Goal: Check status: Check status

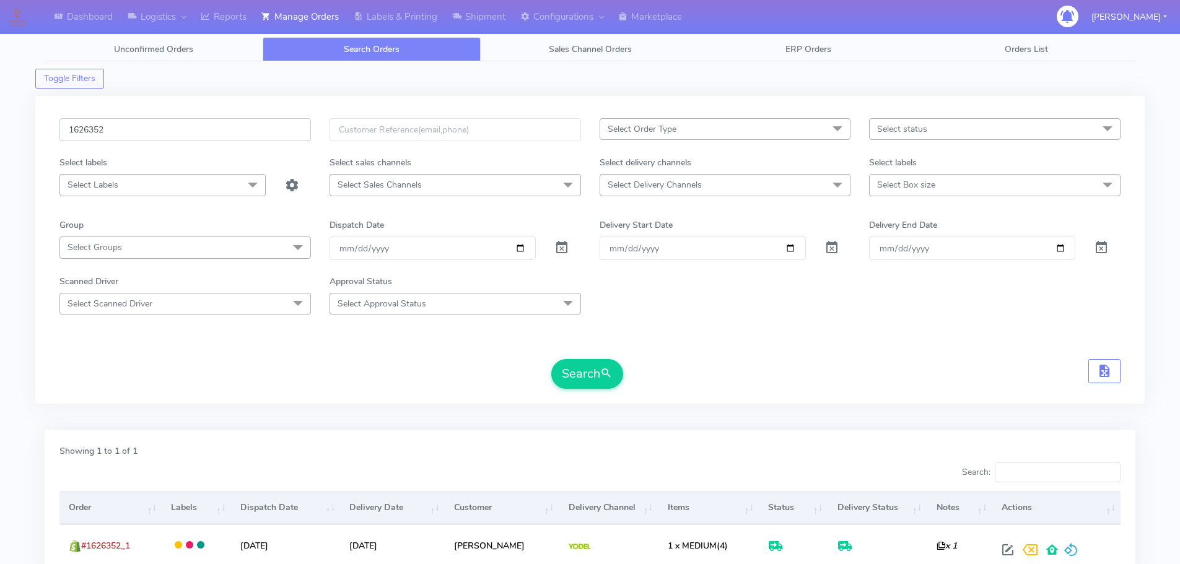
click at [277, 139] on input "1626352" at bounding box center [184, 129] width 251 height 23
paste input "412)"
type input "1626412"
click at [551, 359] on button "Search" at bounding box center [587, 374] width 72 height 30
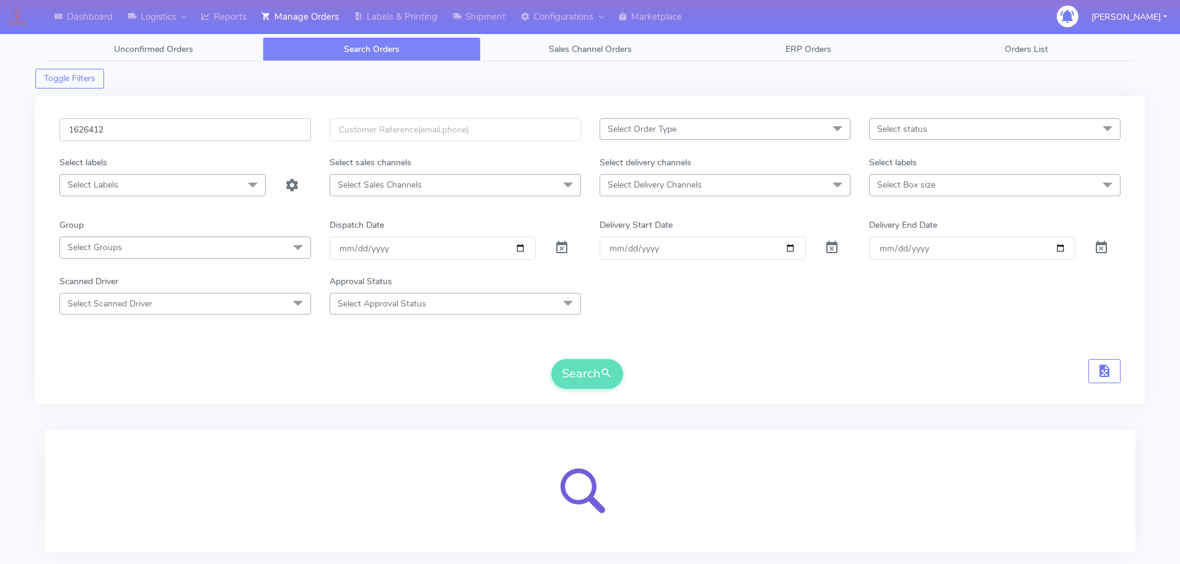
click at [240, 134] on input "1626412" at bounding box center [184, 129] width 251 height 23
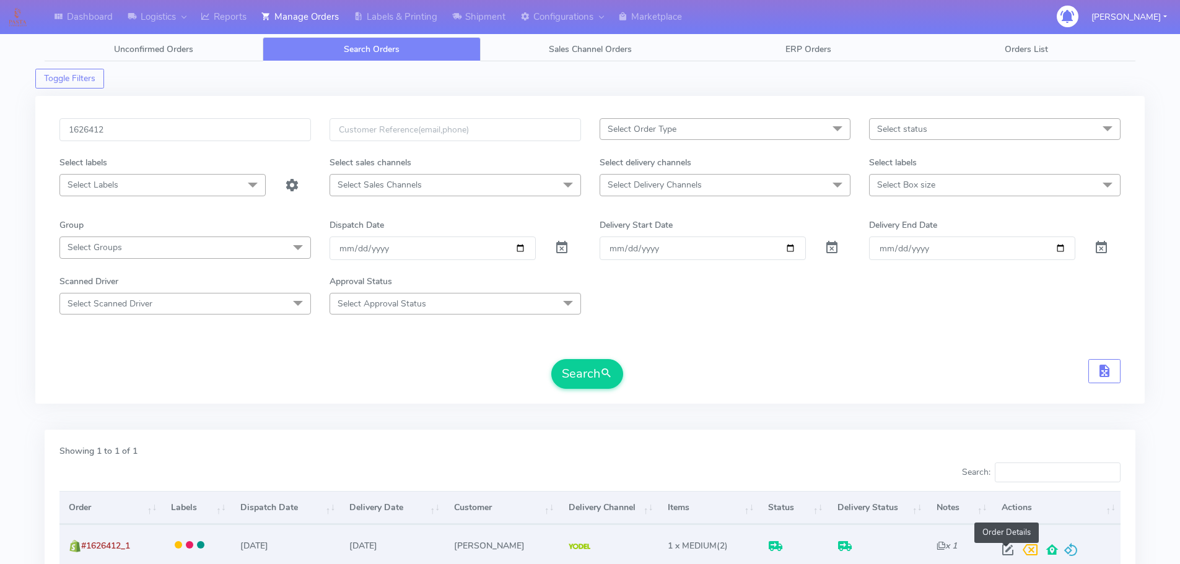
click at [1006, 547] on span at bounding box center [1007, 553] width 22 height 12
select select "5"
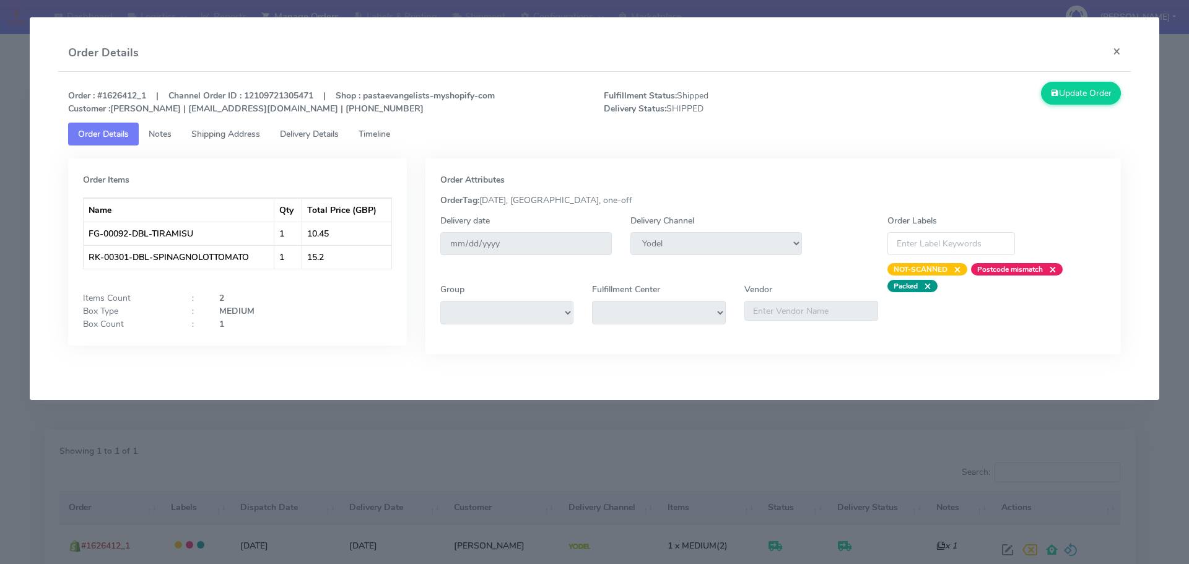
drag, startPoint x: 314, startPoint y: 477, endPoint x: 337, endPoint y: 424, distance: 57.4
click at [314, 477] on modal-container "Order Details × Order : #1626412_1 | Channel Order ID : 12109721305471 | Shop :…" at bounding box center [594, 282] width 1189 height 564
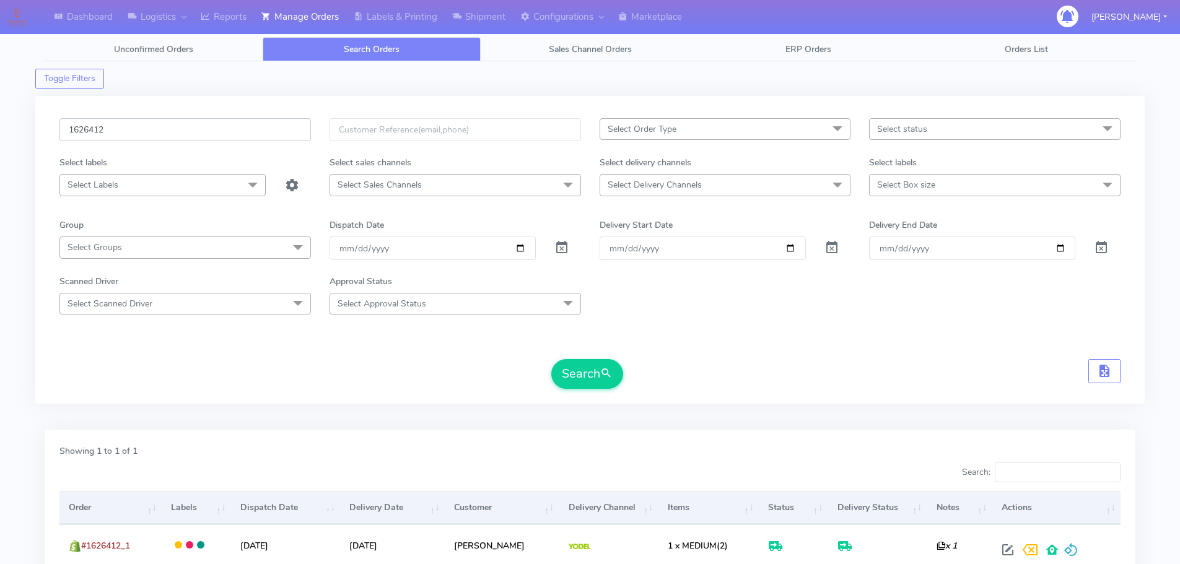
click at [239, 133] on input "1626412" at bounding box center [184, 129] width 251 height 23
click at [239, 132] on input "1626412" at bounding box center [184, 129] width 251 height 23
click at [551, 359] on button "Search" at bounding box center [587, 374] width 72 height 30
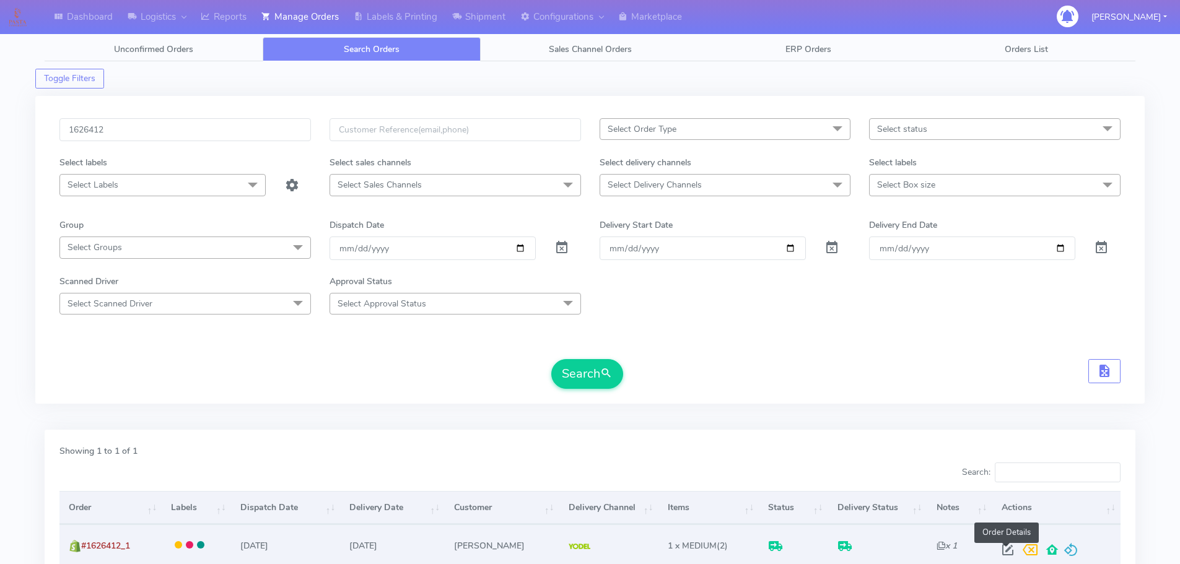
click at [1002, 552] on span at bounding box center [1007, 553] width 22 height 12
select select "5"
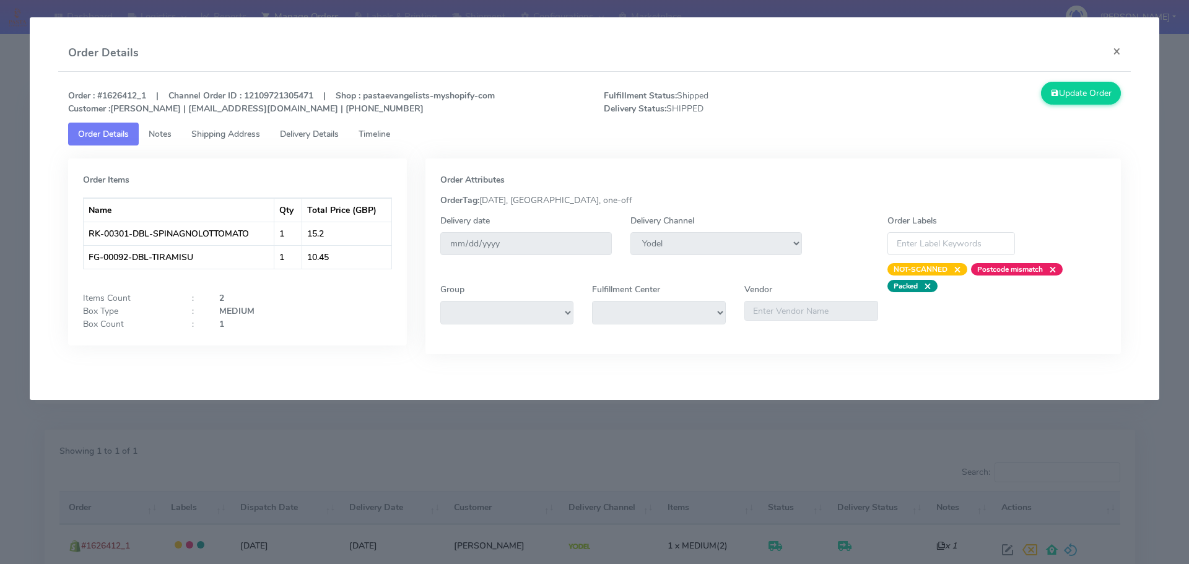
click at [333, 137] on span "Delivery Details" at bounding box center [309, 134] width 59 height 12
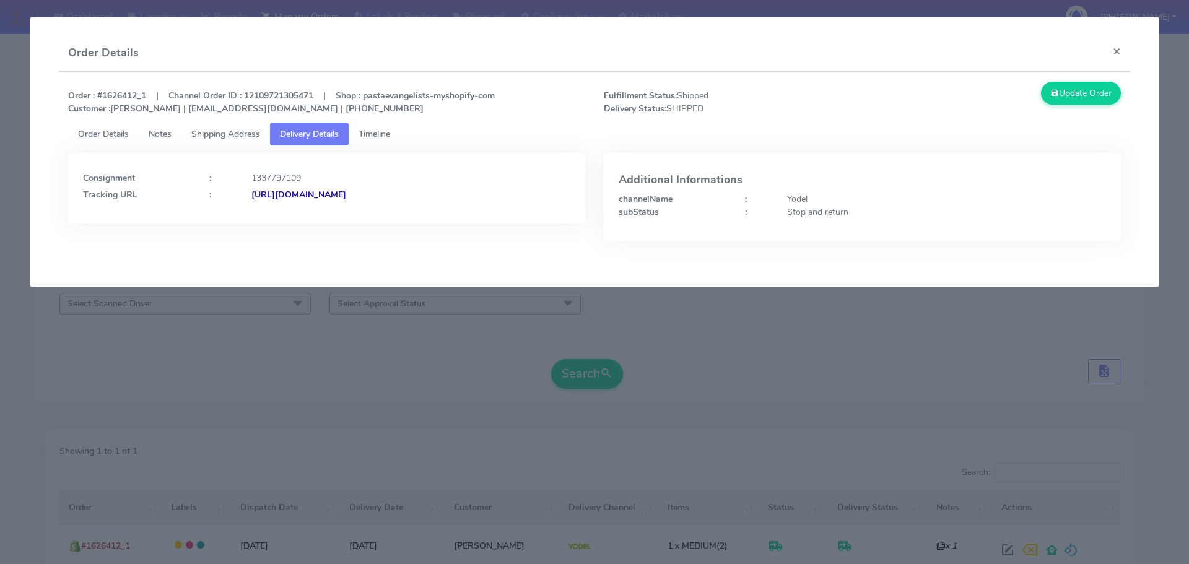
drag, startPoint x: 525, startPoint y: 219, endPoint x: 386, endPoint y: 230, distance: 139.7
click at [386, 230] on div "Consignment : 1337797109 Tracking URL : [URL][DOMAIN_NAME]" at bounding box center [327, 206] width 536 height 107
copy strong "JJD0002249960902200"
click at [366, 323] on modal-container "Order Details × Order : #1626412_1 | Channel Order ID : 12109721305471 | Shop :…" at bounding box center [594, 282] width 1189 height 564
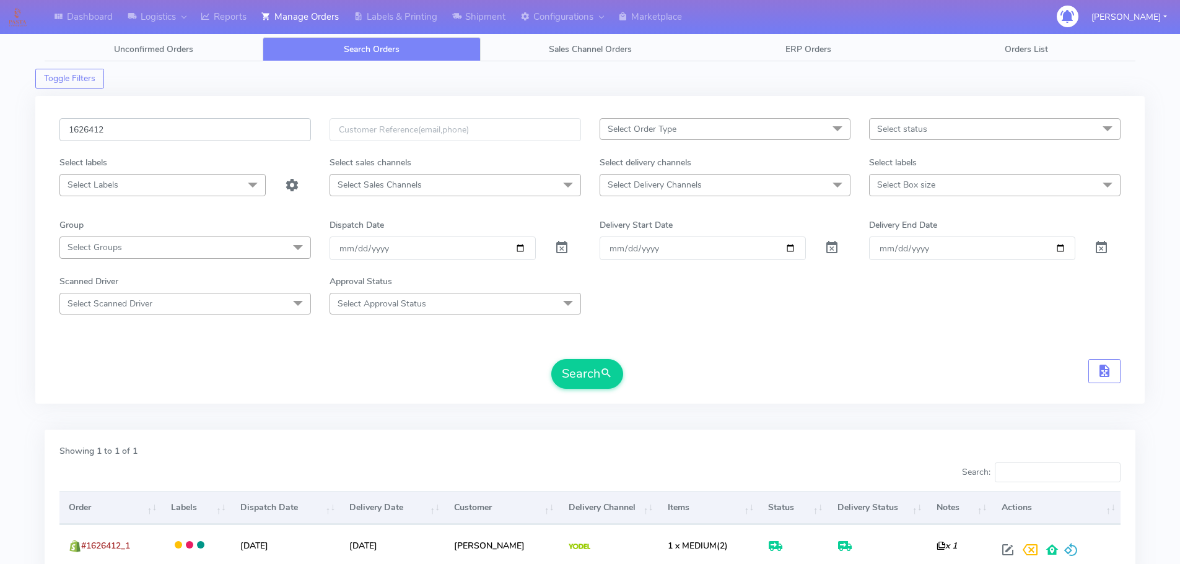
click at [219, 124] on input "1626412" at bounding box center [184, 129] width 251 height 23
paste input "5874"
type input "1625874"
click at [551, 359] on button "Search" at bounding box center [587, 374] width 72 height 30
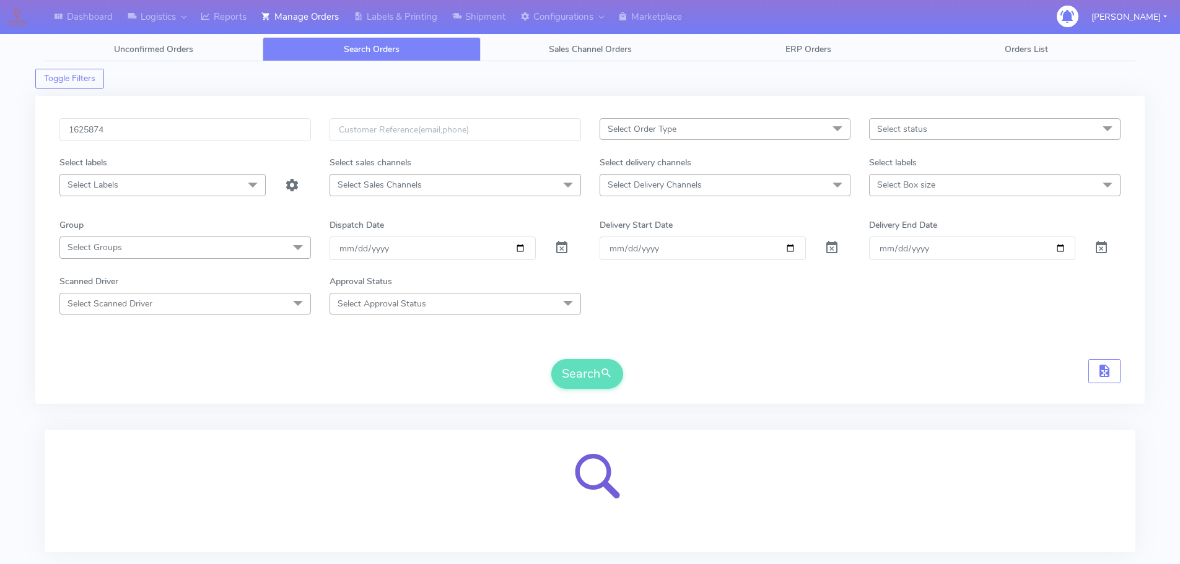
drag, startPoint x: 898, startPoint y: 349, endPoint x: 868, endPoint y: 355, distance: 30.2
click at [898, 349] on form "1625874 Select Order Type Select All MEALS ATAVI One Off Pasta Club Gift Kit Ev…" at bounding box center [589, 253] width 1061 height 271
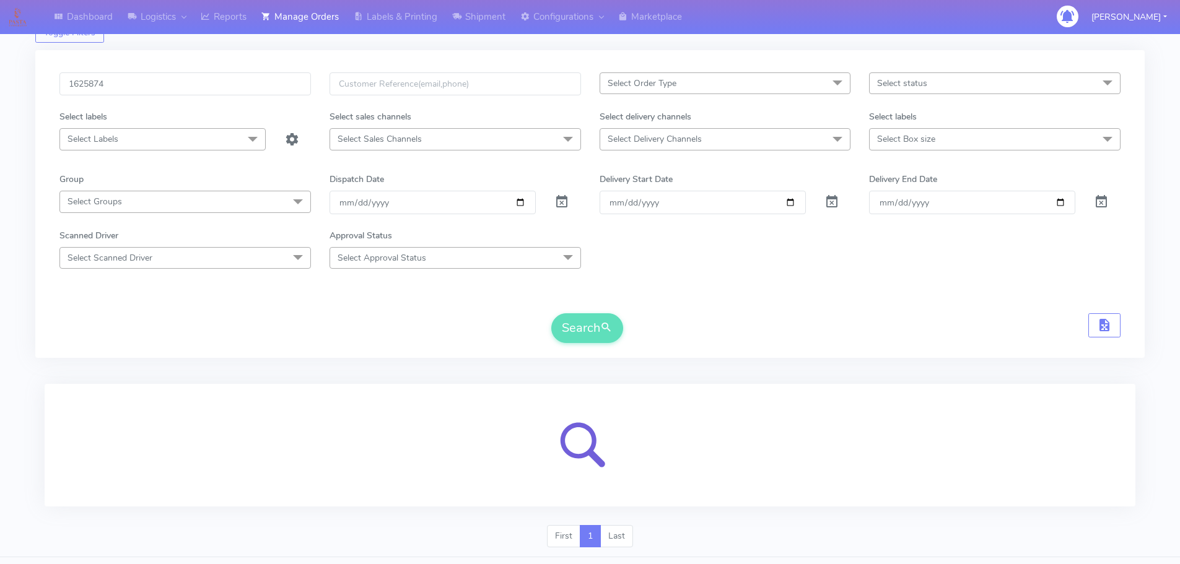
scroll to position [76, 0]
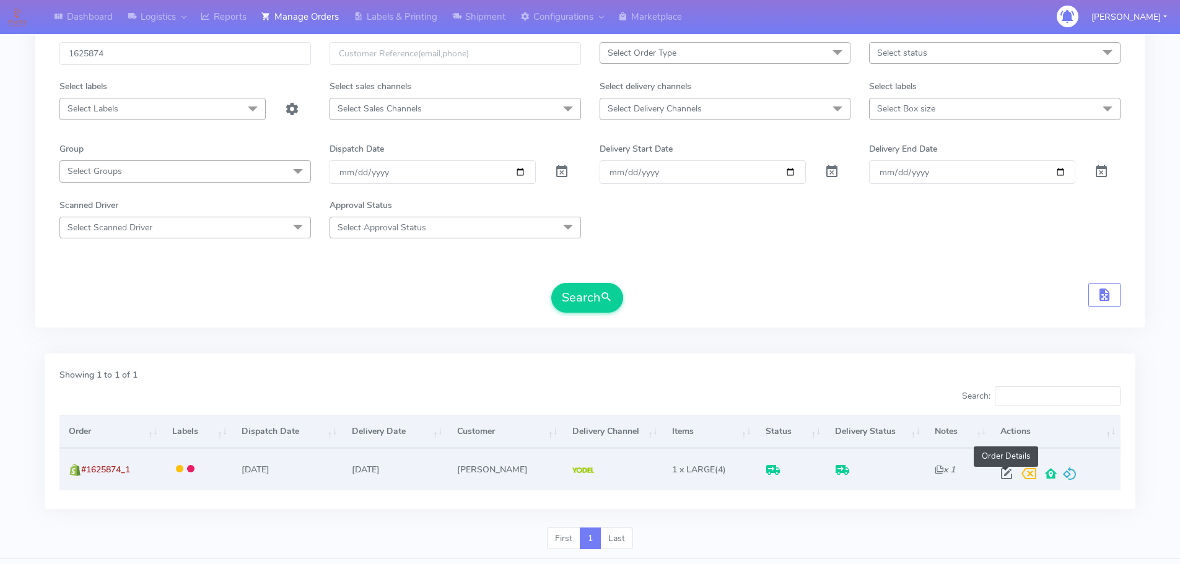
click at [999, 474] on span at bounding box center [1006, 477] width 22 height 12
select select "5"
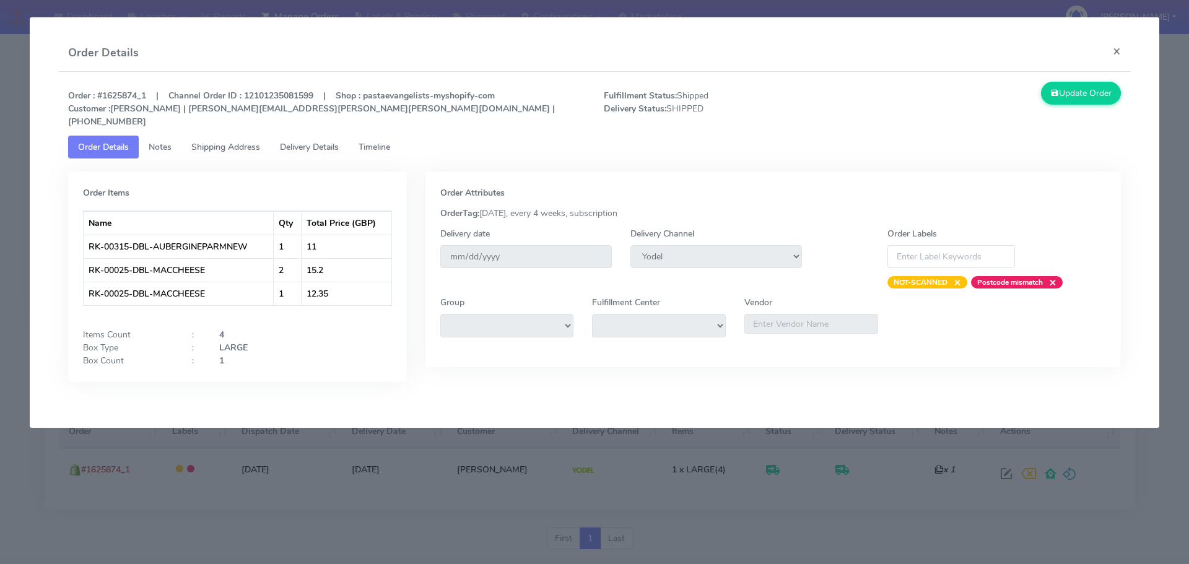
click at [308, 141] on span "Delivery Details" at bounding box center [309, 147] width 59 height 12
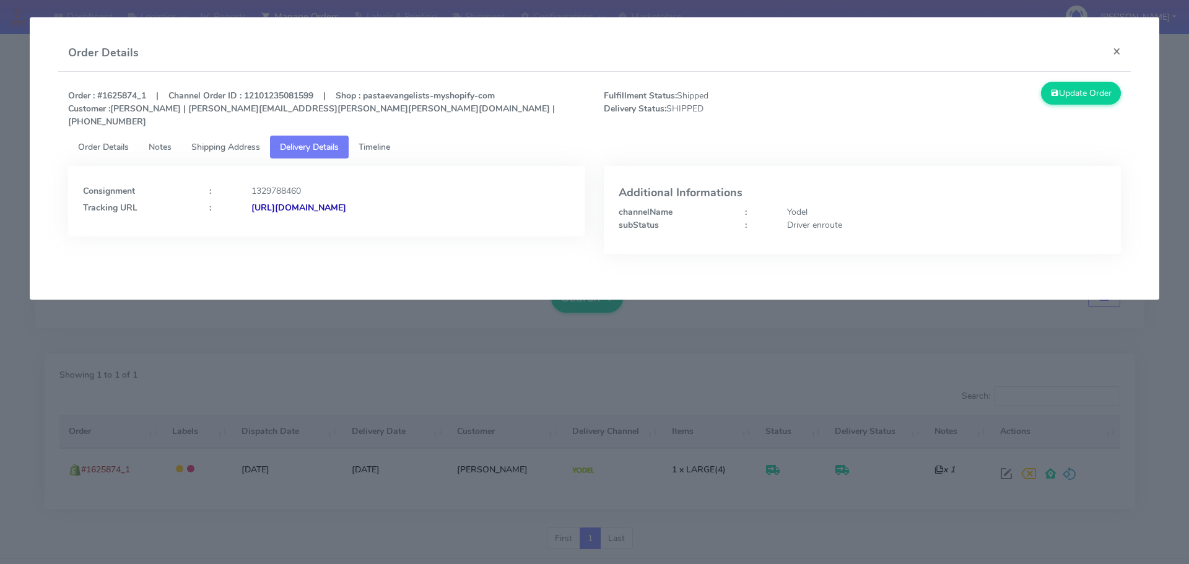
drag, startPoint x: 547, startPoint y: 206, endPoint x: 385, endPoint y: 219, distance: 162.7
click at [385, 219] on div "Consignment : 1329788460 Tracking URL : [URL][DOMAIN_NAME]" at bounding box center [326, 201] width 517 height 71
copy strong "JJD0002249960901436"
drag, startPoint x: 228, startPoint y: 372, endPoint x: 241, endPoint y: 361, distance: 17.1
click at [235, 366] on modal-container "Order Details × Order : #1625874_1 | Channel Order ID : 12101235081599 | Shop :…" at bounding box center [594, 282] width 1189 height 564
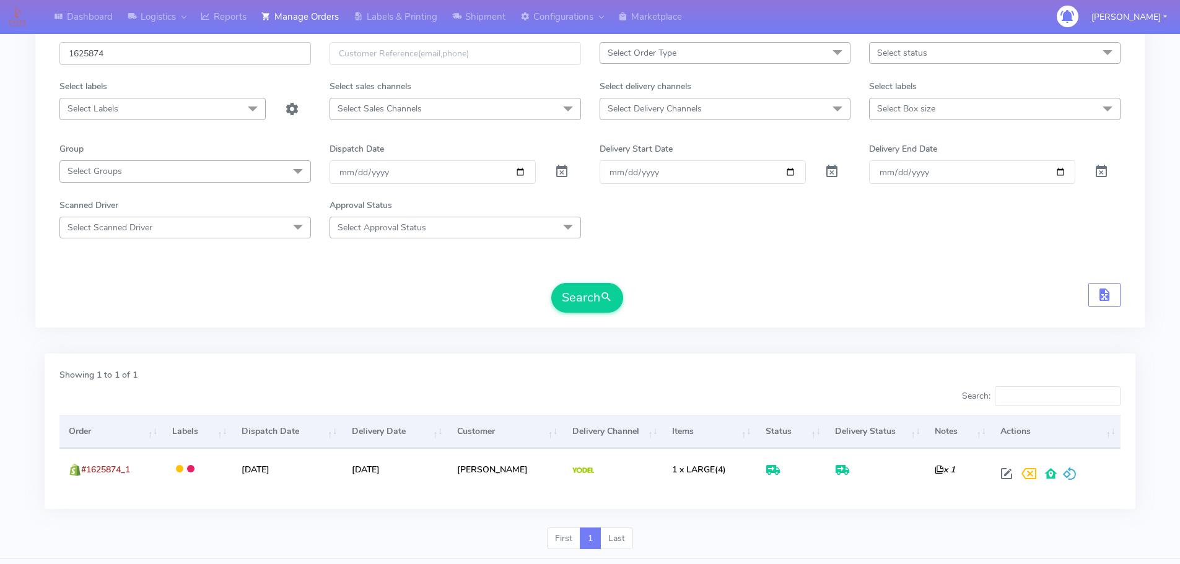
click at [266, 59] on input "1625874" at bounding box center [184, 53] width 251 height 23
paste input "3787A"
type input "1623787A"
click at [551, 283] on button "Search" at bounding box center [587, 298] width 72 height 30
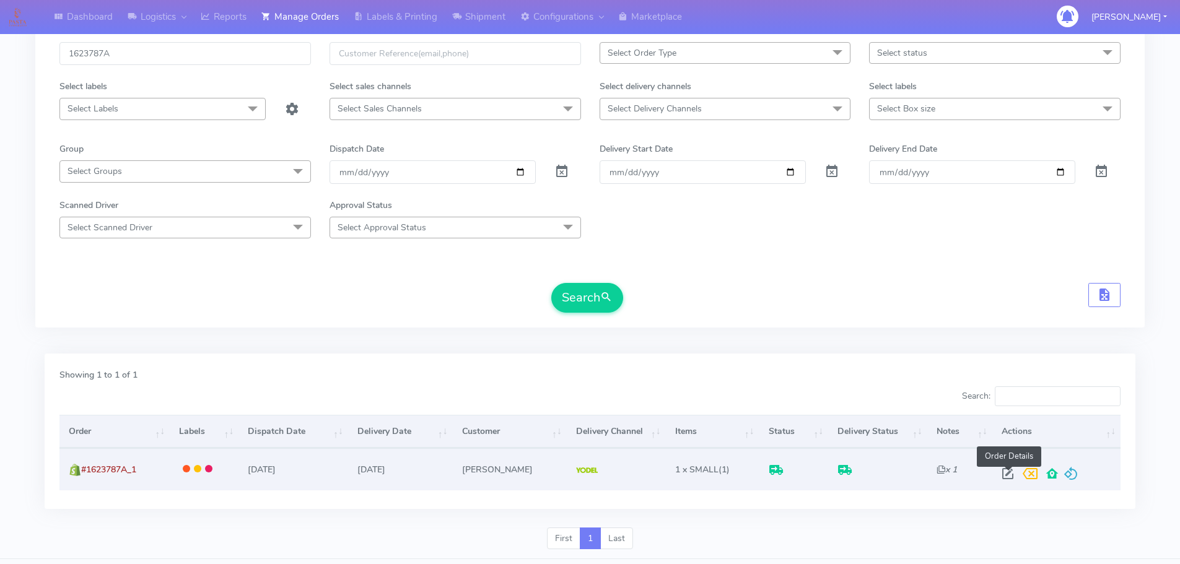
click at [1005, 473] on span at bounding box center [1007, 477] width 22 height 12
select select "5"
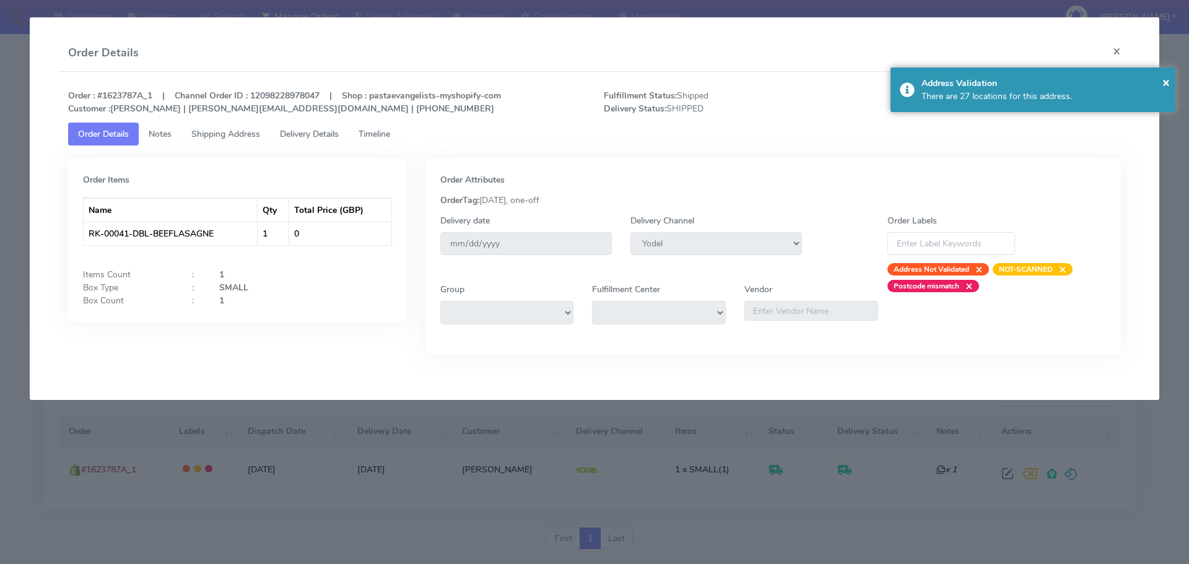
click at [318, 126] on link "Delivery Details" at bounding box center [309, 134] width 79 height 23
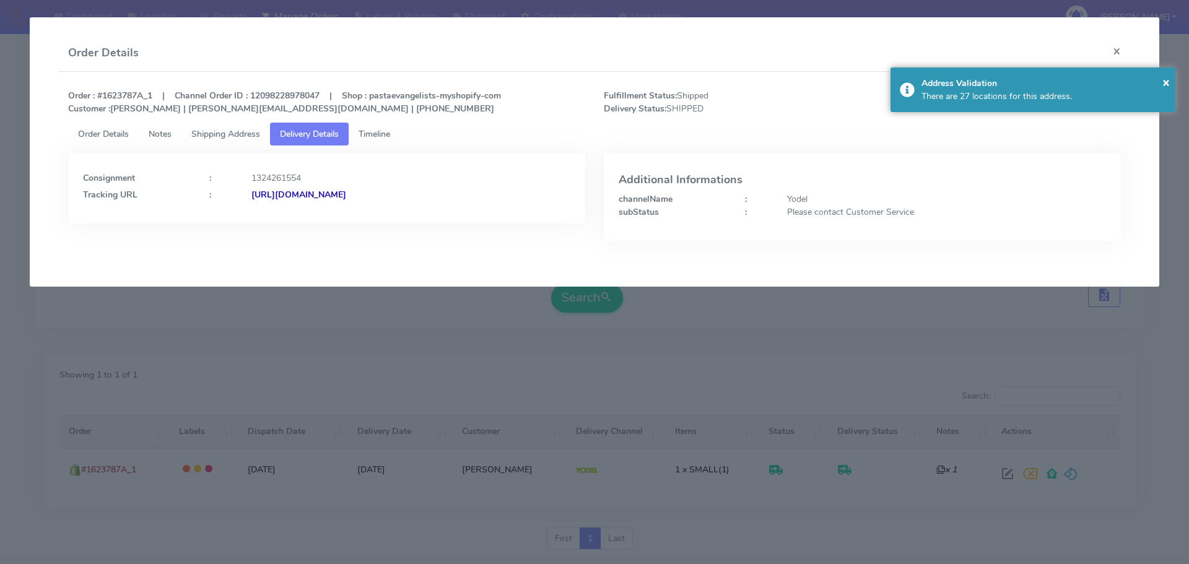
drag, startPoint x: 528, startPoint y: 219, endPoint x: 385, endPoint y: 224, distance: 143.7
click at [385, 224] on div "Consignment : 1324261554 Tracking URL : [URL][DOMAIN_NAME]" at bounding box center [327, 206] width 536 height 107
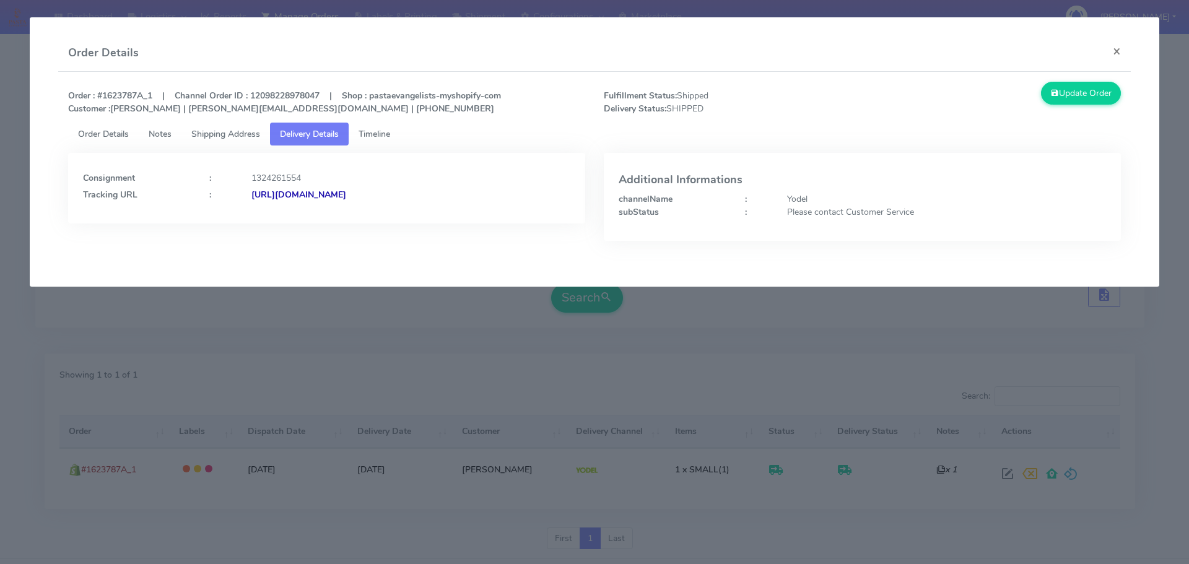
copy strong "JJD0002249960901352"
click at [159, 400] on modal-container "Order Details × Order : #1623787A_1 | Channel Order ID : 12098228978047 | Shop …" at bounding box center [594, 282] width 1189 height 564
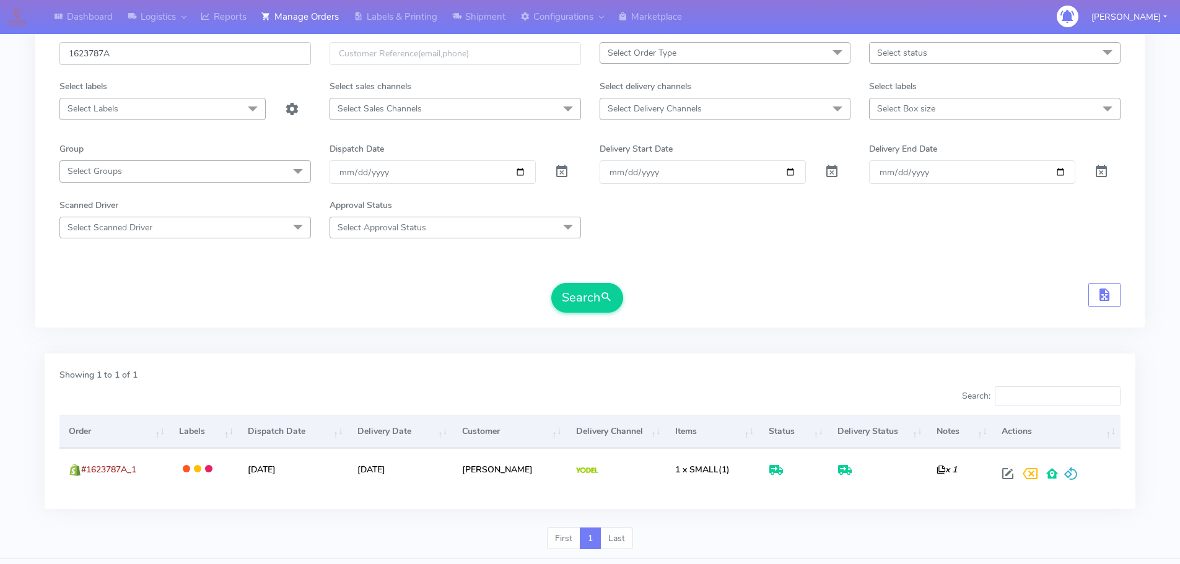
click at [254, 59] on input "1623787A" at bounding box center [184, 53] width 251 height 23
paste input "5635"
type input "1625635"
click at [551, 283] on button "Search" at bounding box center [587, 298] width 72 height 30
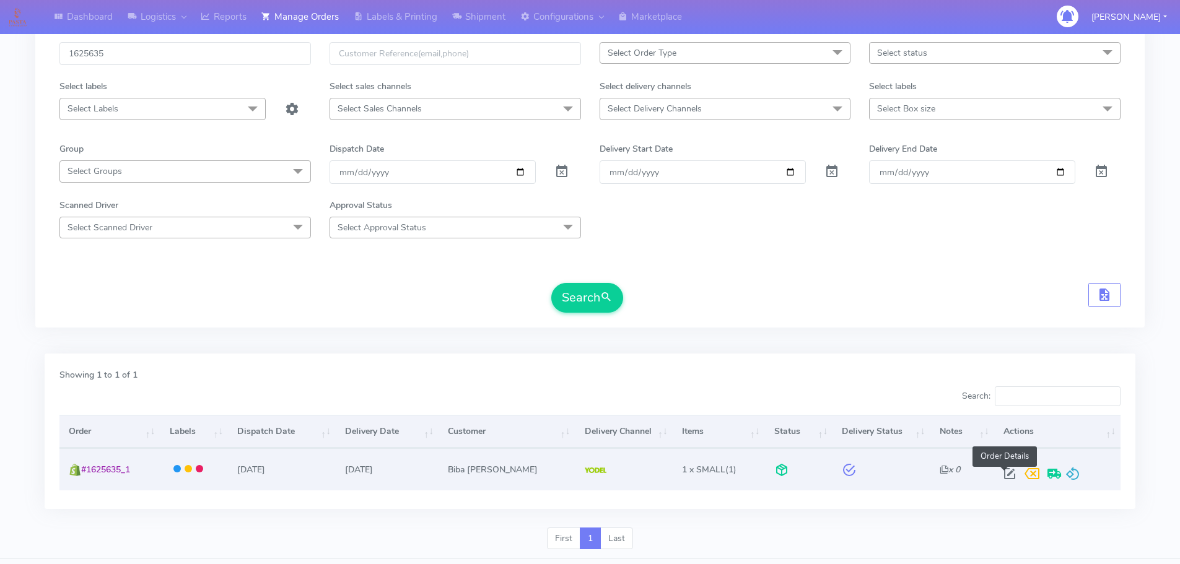
click at [1005, 474] on span at bounding box center [1009, 477] width 22 height 12
select select "5"
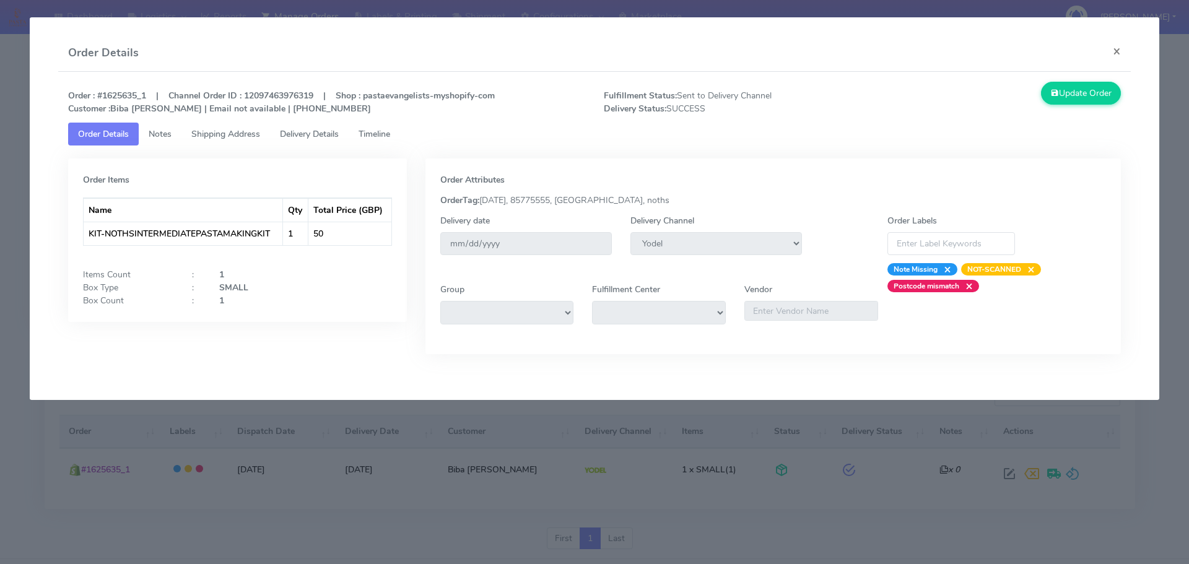
click at [316, 133] on span "Delivery Details" at bounding box center [309, 134] width 59 height 12
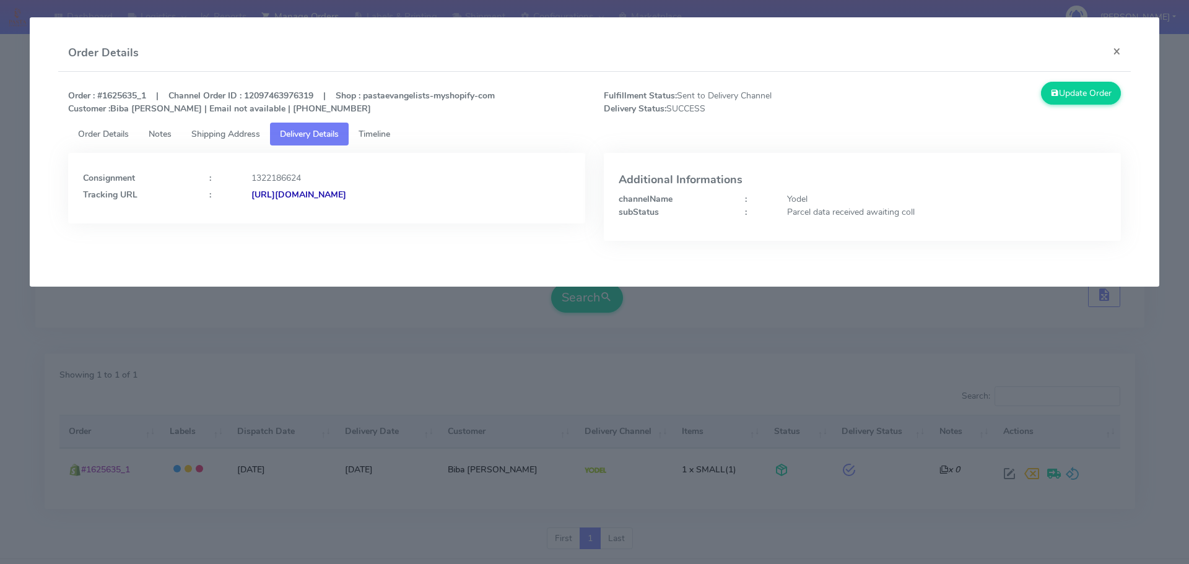
click at [451, 343] on modal-container "Order Details × Order : #1625635_1 | Channel Order ID : 12097463976319 | Shop :…" at bounding box center [594, 282] width 1189 height 564
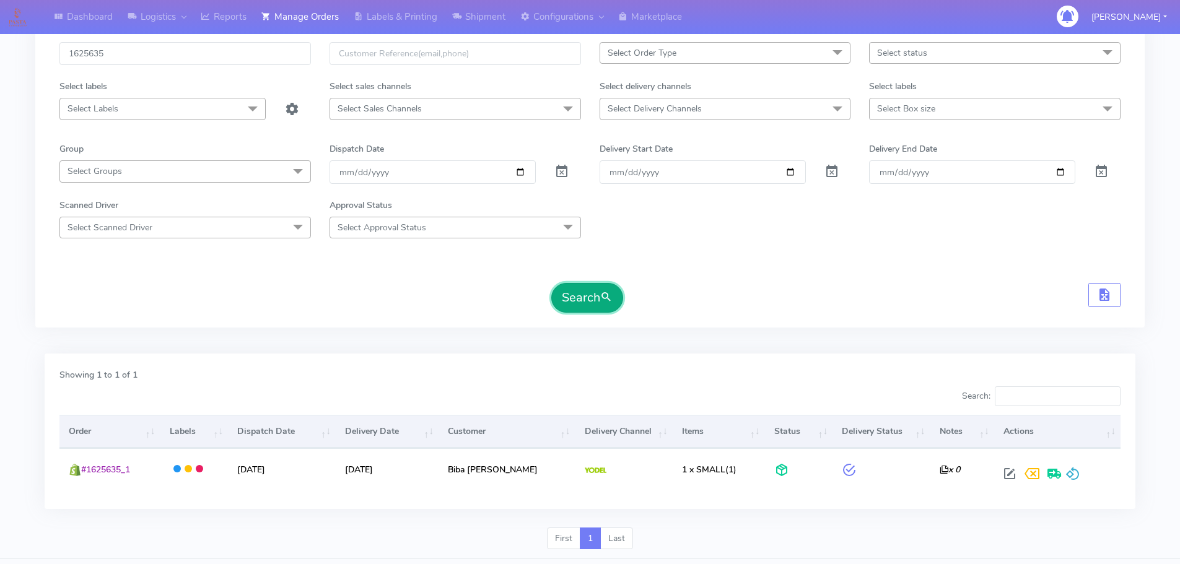
click at [588, 308] on button "Search" at bounding box center [587, 298] width 72 height 30
click at [608, 294] on span "submit" at bounding box center [606, 297] width 12 height 17
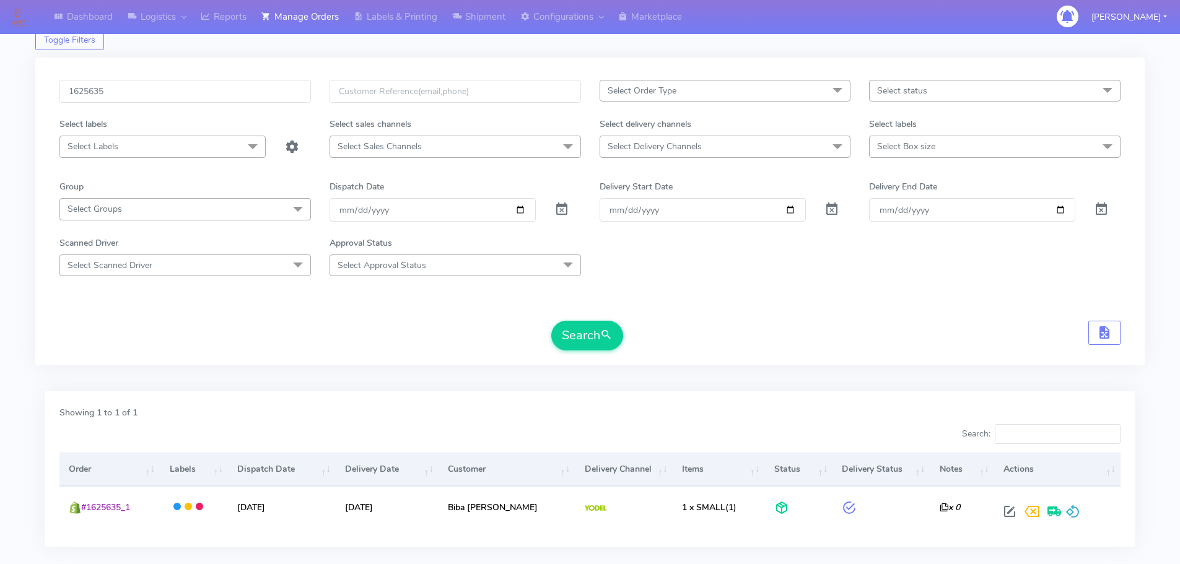
scroll to position [0, 0]
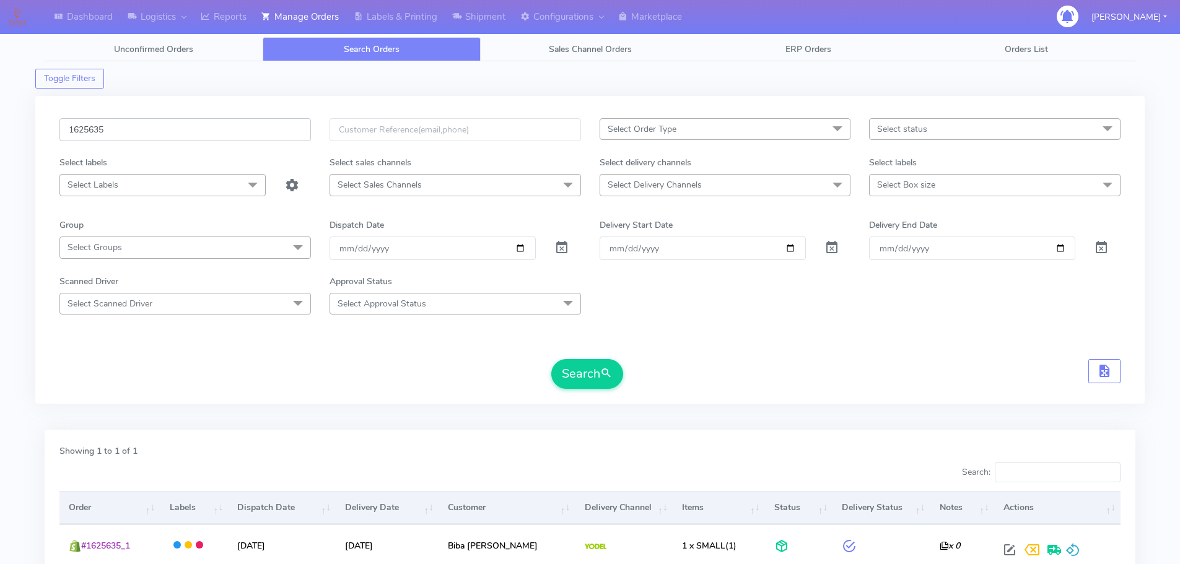
click at [275, 130] on input "1625635" at bounding box center [184, 129] width 251 height 23
paste input "A"
type input "1625635"
click at [551, 359] on button "Search" at bounding box center [587, 374] width 72 height 30
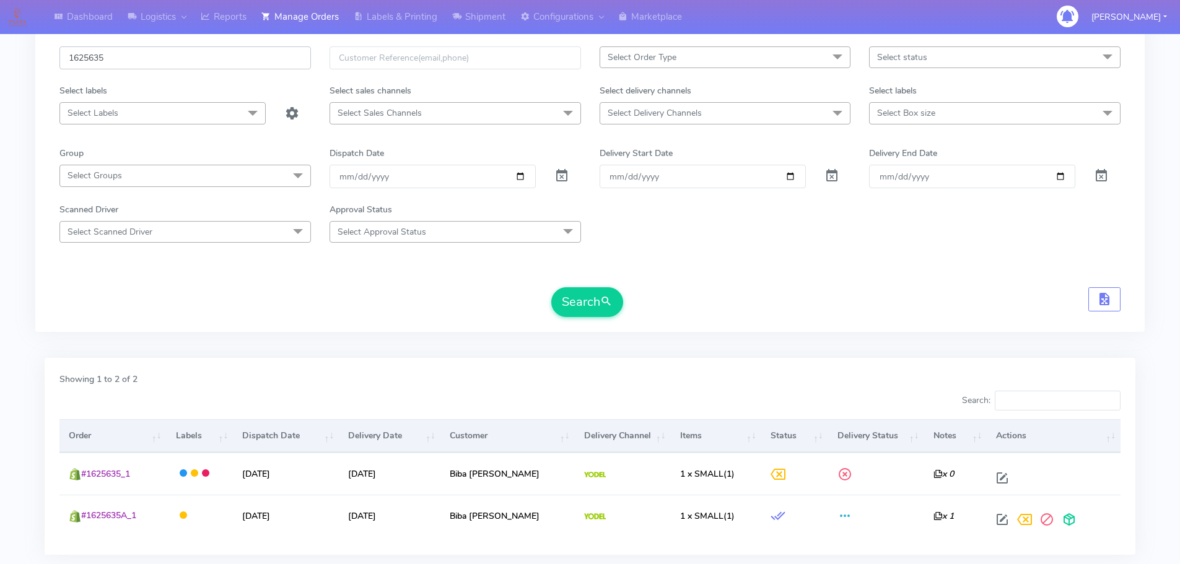
scroll to position [150, 0]
